Goal: Task Accomplishment & Management: Manage account settings

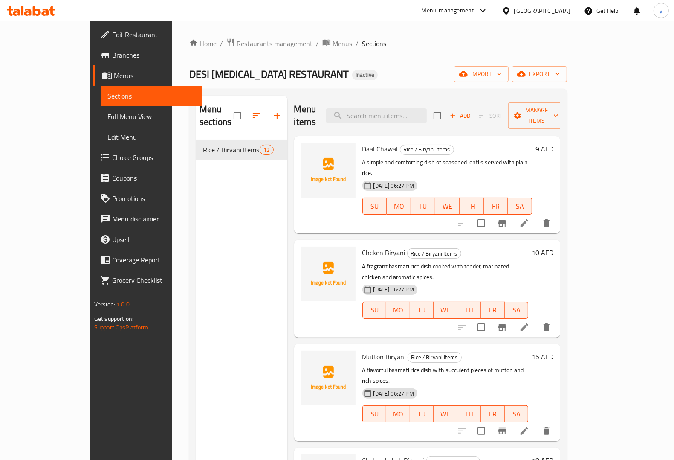
click at [584, 36] on div "Home / Restaurants management / Menus / Sections DESI [MEDICAL_DATA] RESTAURANT…" at bounding box center [378, 300] width 412 height 558
click at [502, 73] on span "import" at bounding box center [481, 74] width 41 height 11
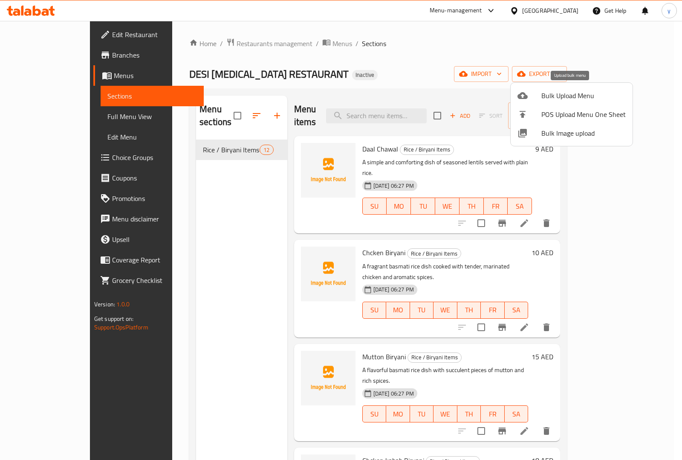
click at [560, 96] on span "Bulk Upload Menu" at bounding box center [583, 95] width 84 height 10
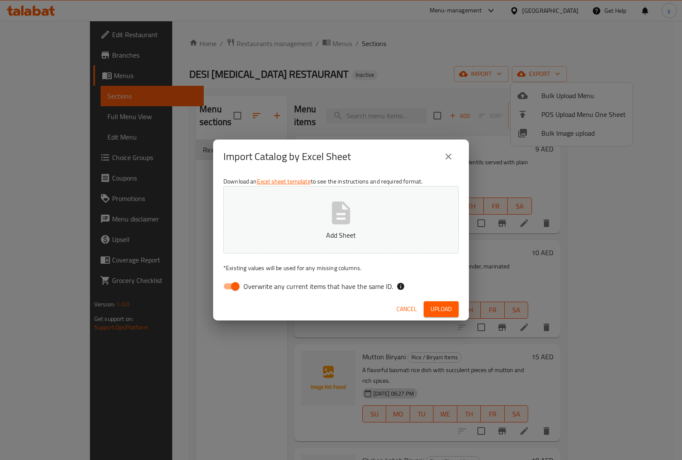
click at [228, 286] on input "Overwrite any current items that have the same ID." at bounding box center [235, 286] width 49 height 16
checkbox input "false"
click at [441, 309] on span "Upload" at bounding box center [441, 309] width 21 height 11
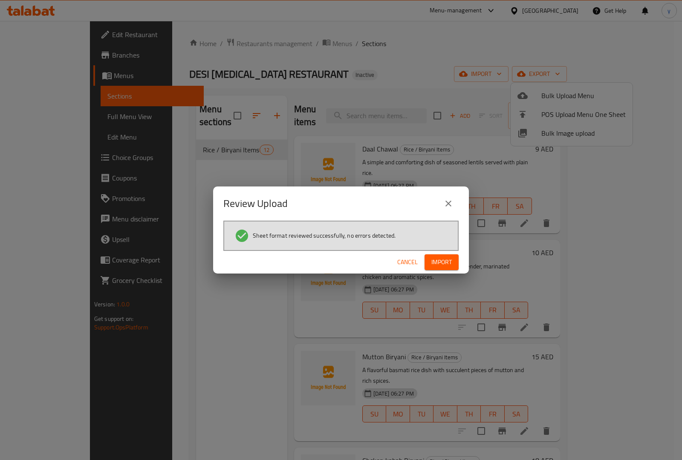
click at [450, 265] on span "Import" at bounding box center [441, 262] width 20 height 11
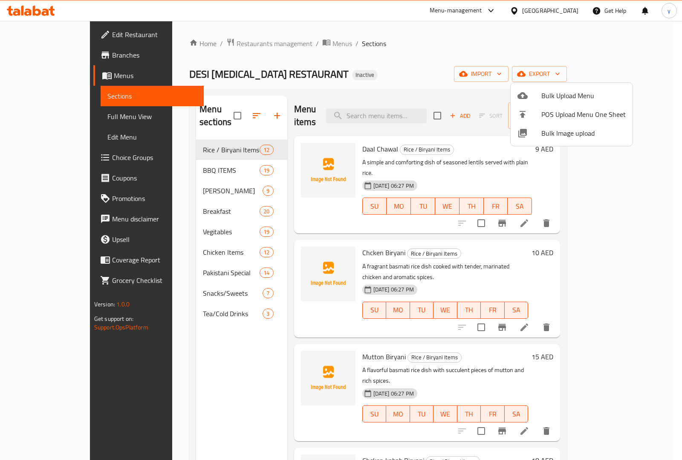
click at [509, 42] on div at bounding box center [341, 230] width 682 height 460
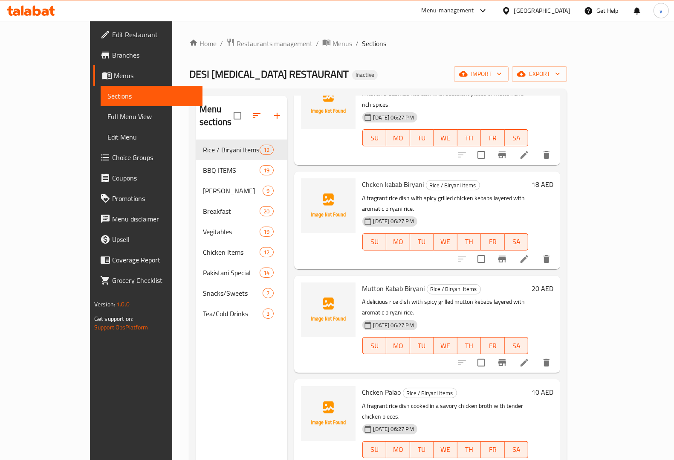
scroll to position [648, 0]
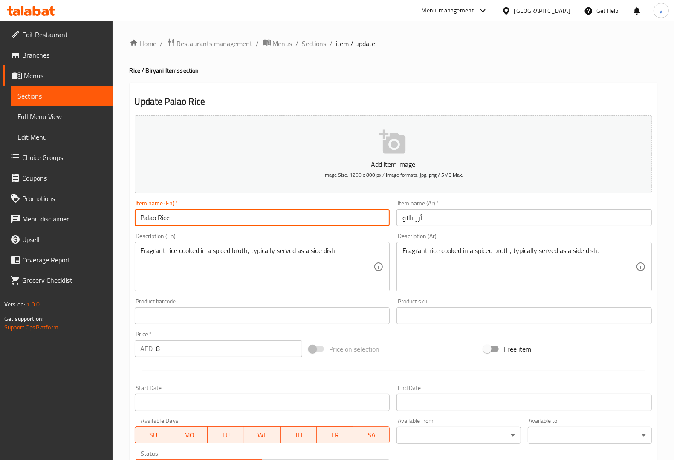
drag, startPoint x: 171, startPoint y: 218, endPoint x: 100, endPoint y: 216, distance: 70.4
click at [100, 216] on div "Edit Restaurant Branches Menus Sections Full Menu View Edit Menu Choice Groups …" at bounding box center [337, 311] width 674 height 581
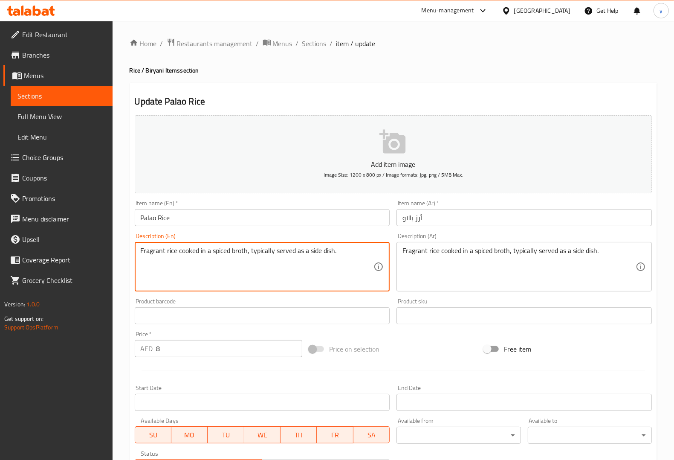
drag, startPoint x: 350, startPoint y: 255, endPoint x: 67, endPoint y: 260, distance: 282.3
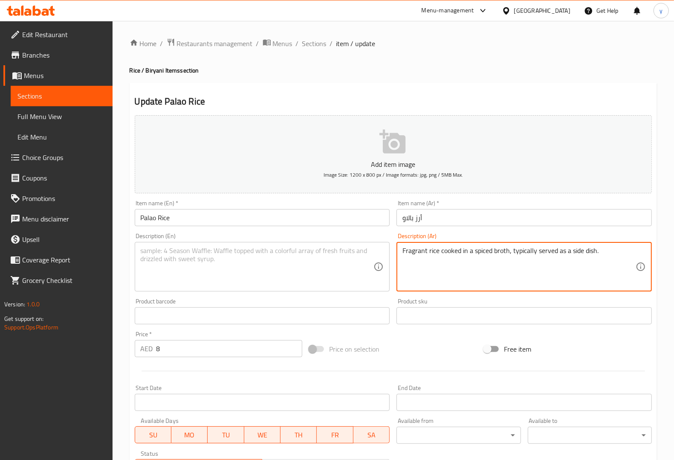
drag, startPoint x: 553, startPoint y: 250, endPoint x: 326, endPoint y: 263, distance: 227.6
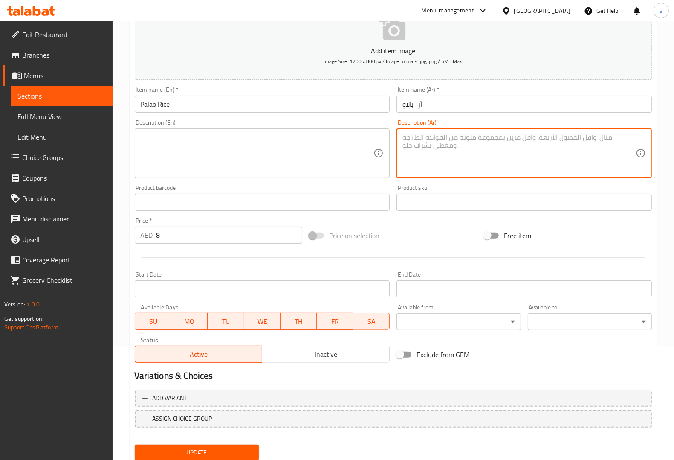
scroll to position [141, 0]
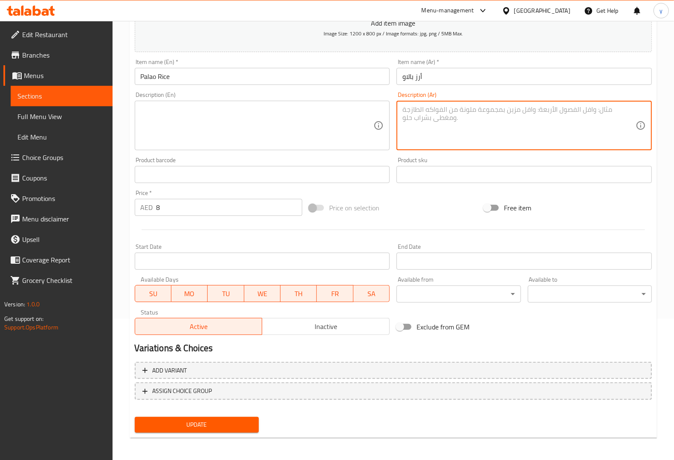
click at [197, 420] on span "Update" at bounding box center [197, 424] width 110 height 11
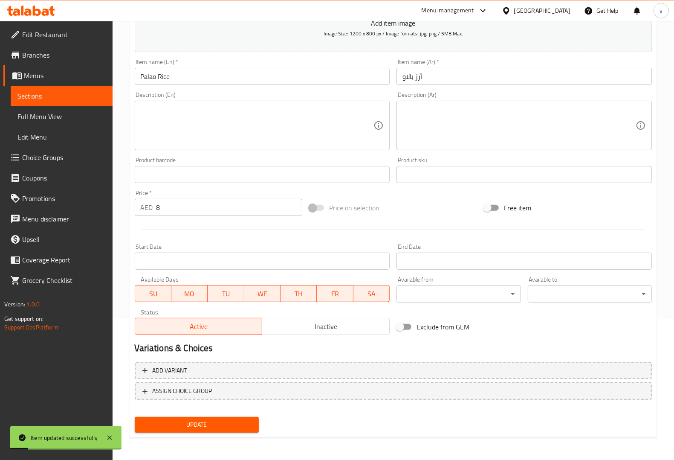
click at [87, 98] on span "Sections" at bounding box center [61, 96] width 88 height 10
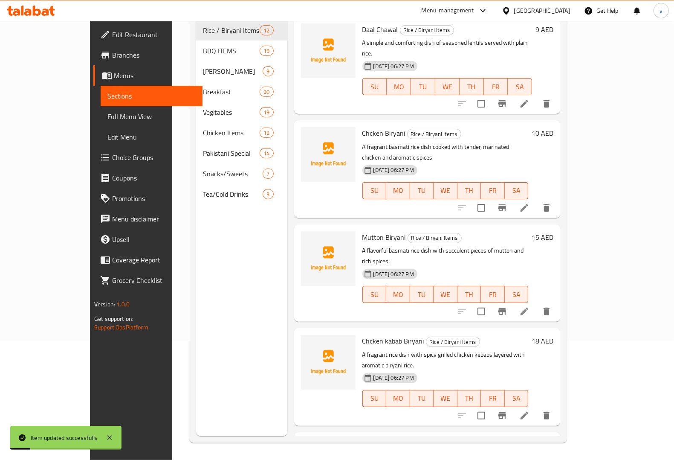
scroll to position [120, 0]
click at [107, 114] on span "Full Menu View" at bounding box center [151, 116] width 88 height 10
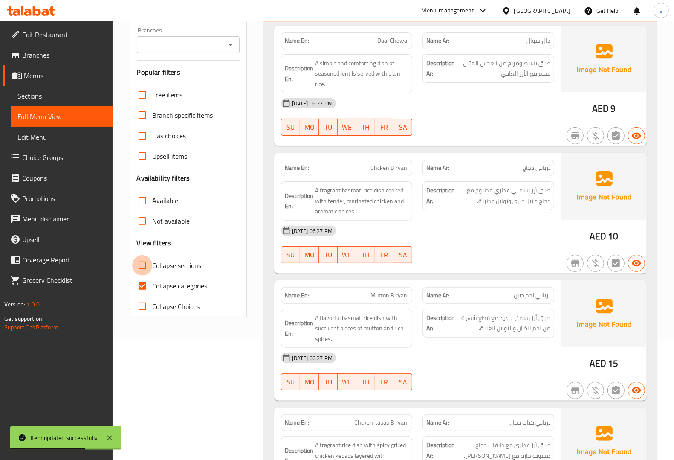
click at [145, 269] on input "Collapse sections" at bounding box center [142, 265] width 20 height 20
checkbox input "true"
click at [142, 288] on input "Collapse categories" at bounding box center [142, 285] width 20 height 20
checkbox input "false"
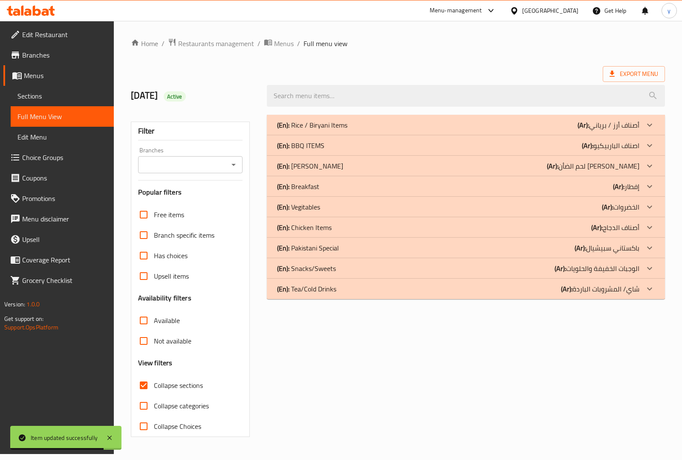
click at [378, 119] on div "(En): Rice / Biryani Items (Ar): أصناف أرز / برياني" at bounding box center [466, 125] width 398 height 20
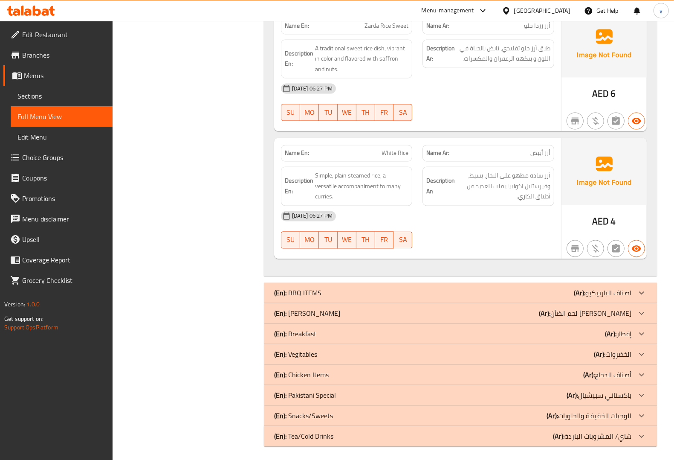
scroll to position [1394, 0]
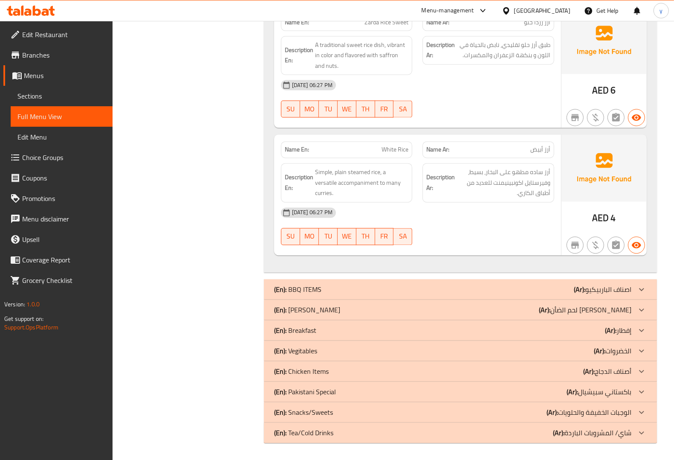
click at [352, 348] on div "(En): Vegitables (Ar): الخضروات" at bounding box center [452, 350] width 357 height 10
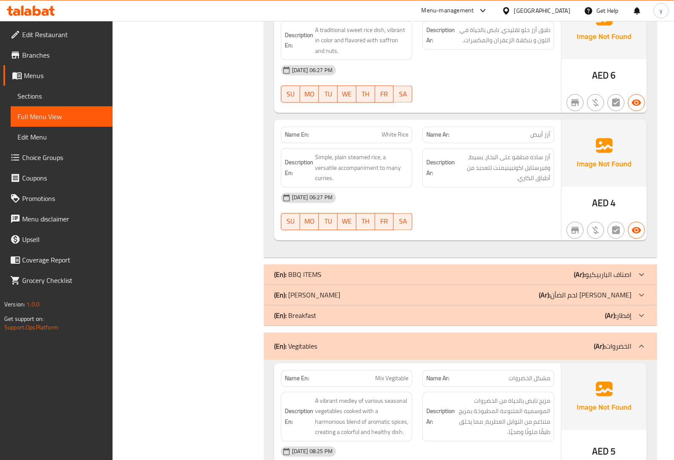
scroll to position [1518, 0]
